Goal: Information Seeking & Learning: Learn about a topic

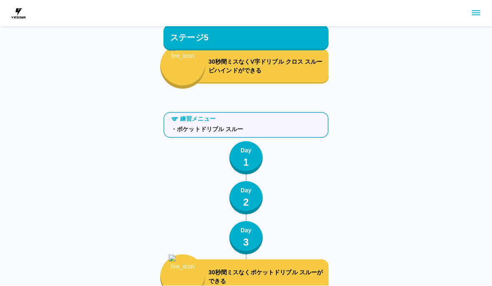
scroll to position [3646, 0]
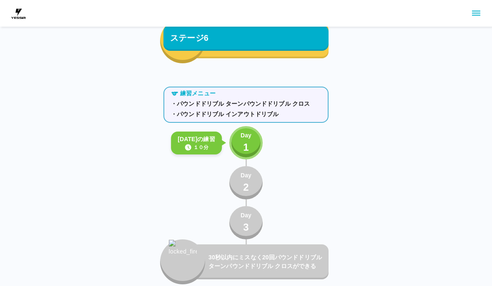
click at [244, 142] on p "1" at bounding box center [246, 147] width 6 height 15
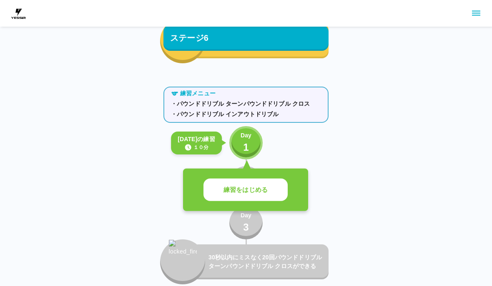
click at [254, 192] on p "練習をはじめる" at bounding box center [245, 190] width 44 height 10
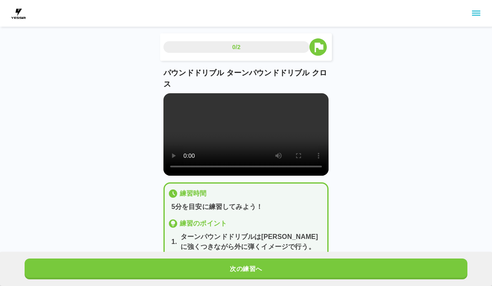
click at [245, 147] on video at bounding box center [245, 134] width 165 height 82
click at [174, 107] on video at bounding box center [245, 134] width 165 height 82
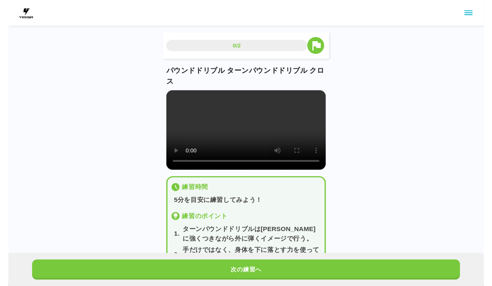
scroll to position [10, 0]
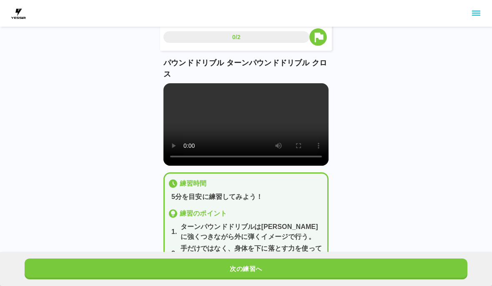
click at [299, 271] on button "次の練習へ" at bounding box center [246, 269] width 442 height 21
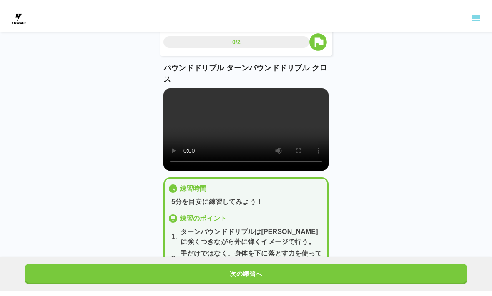
scroll to position [0, 0]
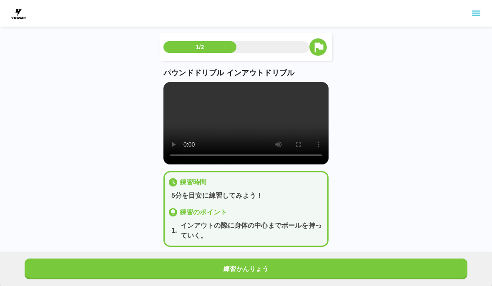
click at [244, 123] on video at bounding box center [245, 123] width 165 height 82
click at [249, 132] on video at bounding box center [245, 123] width 165 height 82
click at [171, 92] on video at bounding box center [245, 123] width 165 height 82
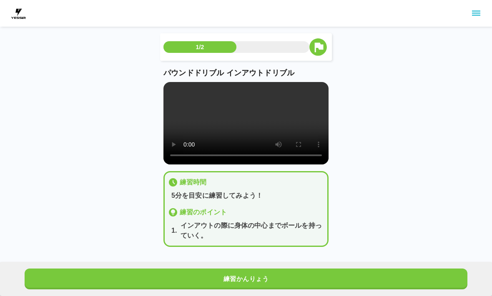
click at [170, 94] on video at bounding box center [245, 123] width 165 height 82
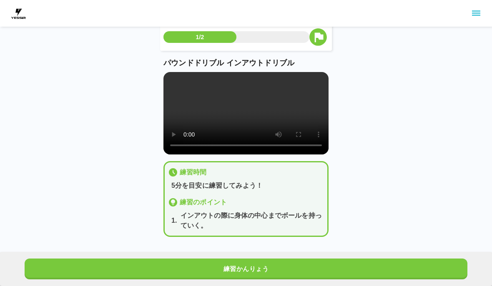
scroll to position [25, 0]
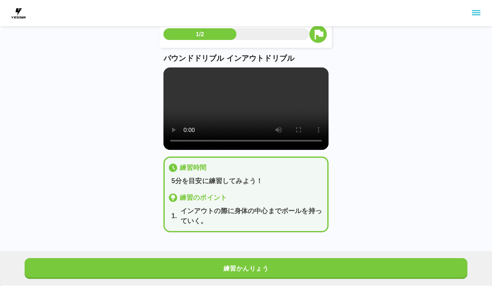
click at [247, 262] on button "練習かんりょう" at bounding box center [246, 269] width 442 height 21
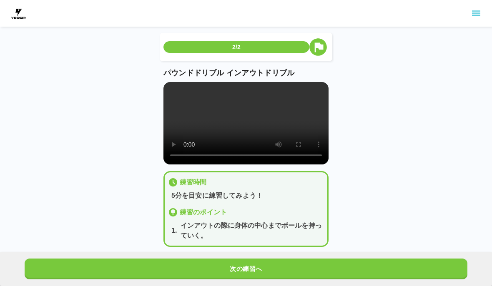
click at [246, 286] on div "次の練習へ" at bounding box center [246, 269] width 492 height 34
click at [244, 286] on div "次の練習へ" at bounding box center [246, 269] width 492 height 34
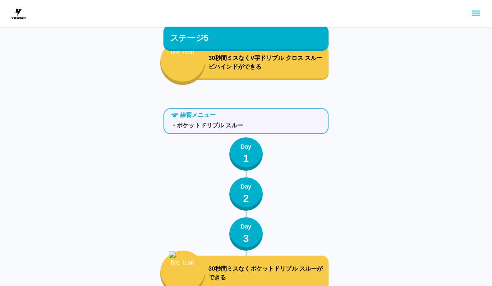
scroll to position [3148, 0]
